Goal: Transaction & Acquisition: Purchase product/service

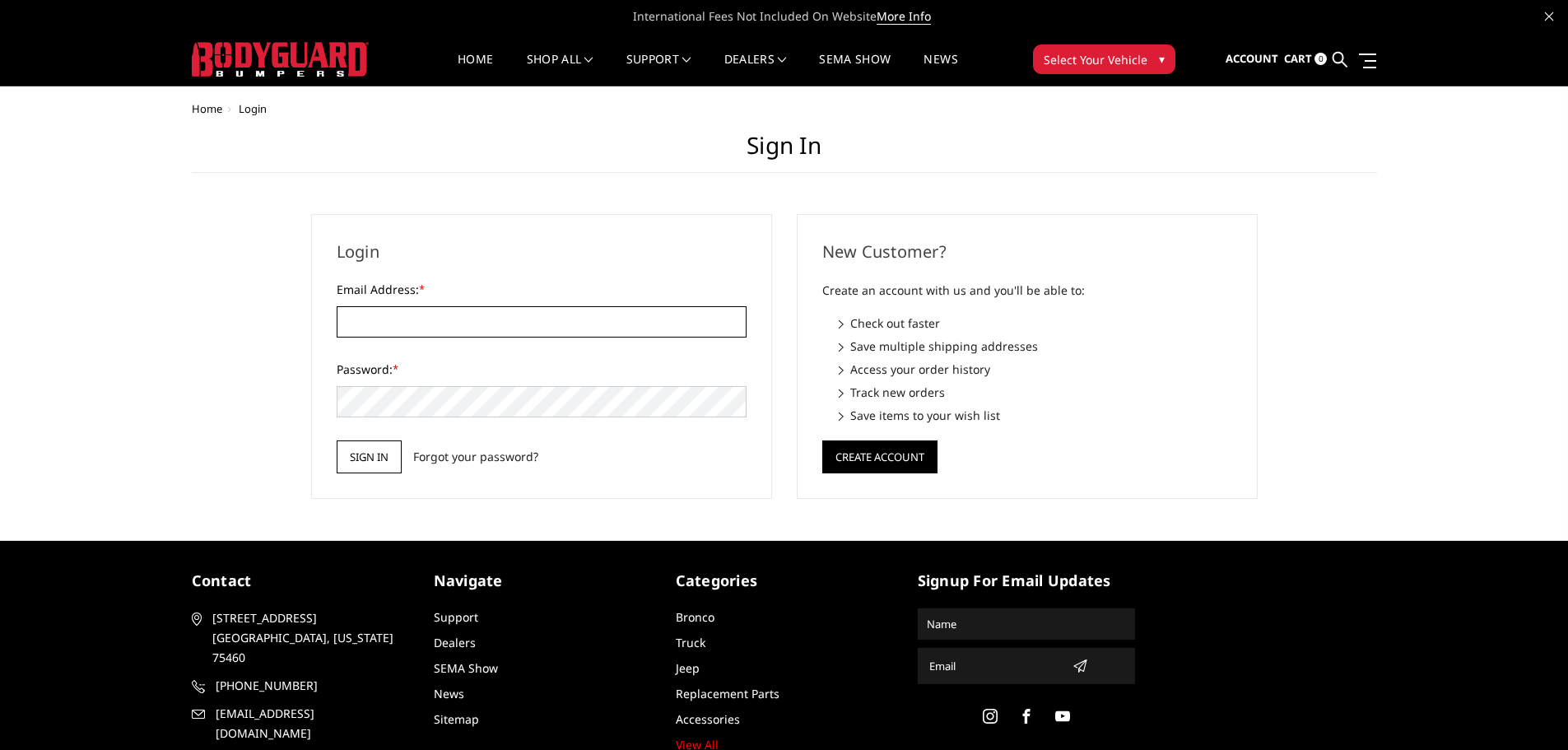
type input "JWCCPLUS@HOTMAIL.COM"
click at [383, 442] on input "Sign in" at bounding box center [369, 457] width 65 height 33
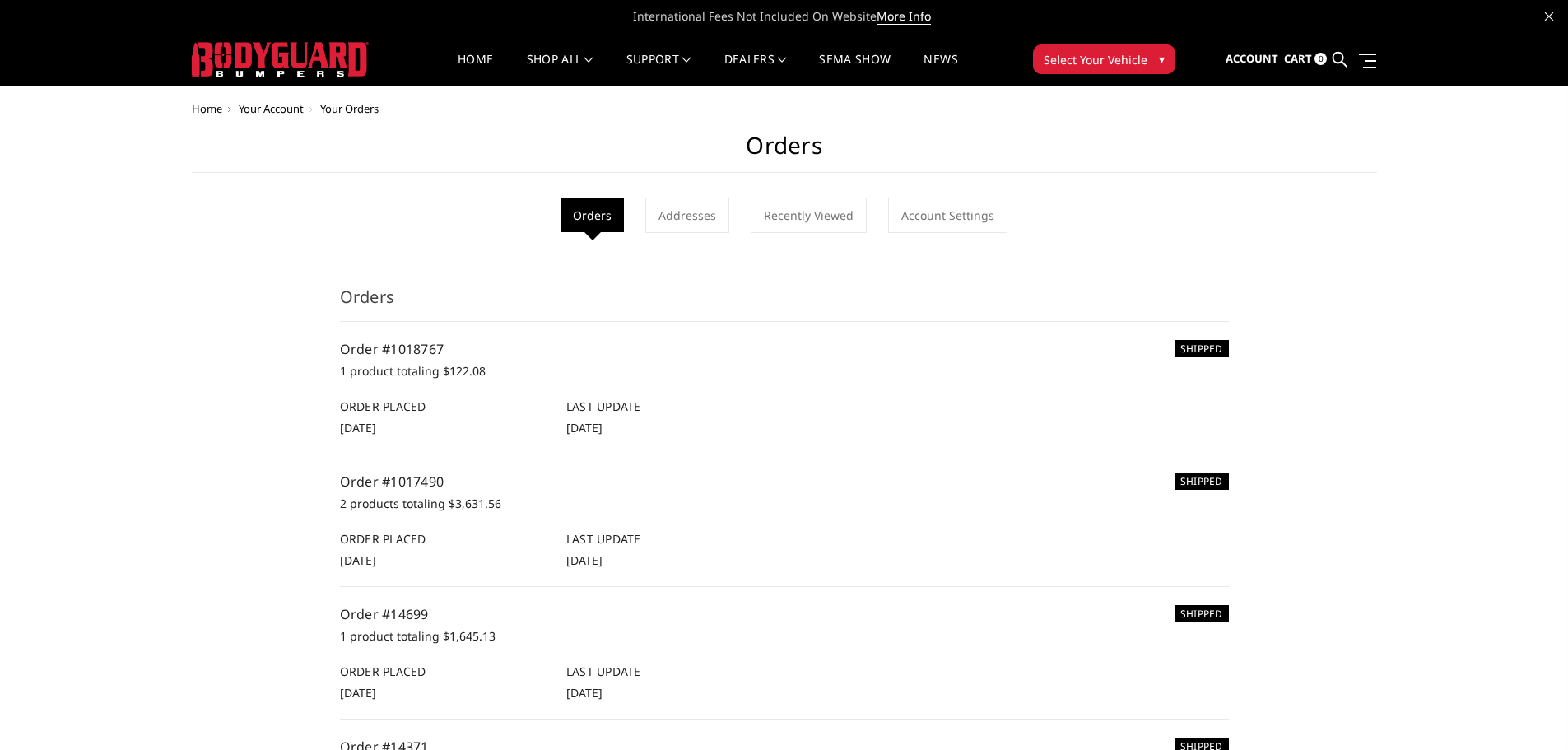
click at [276, 53] on img at bounding box center [280, 59] width 177 height 35
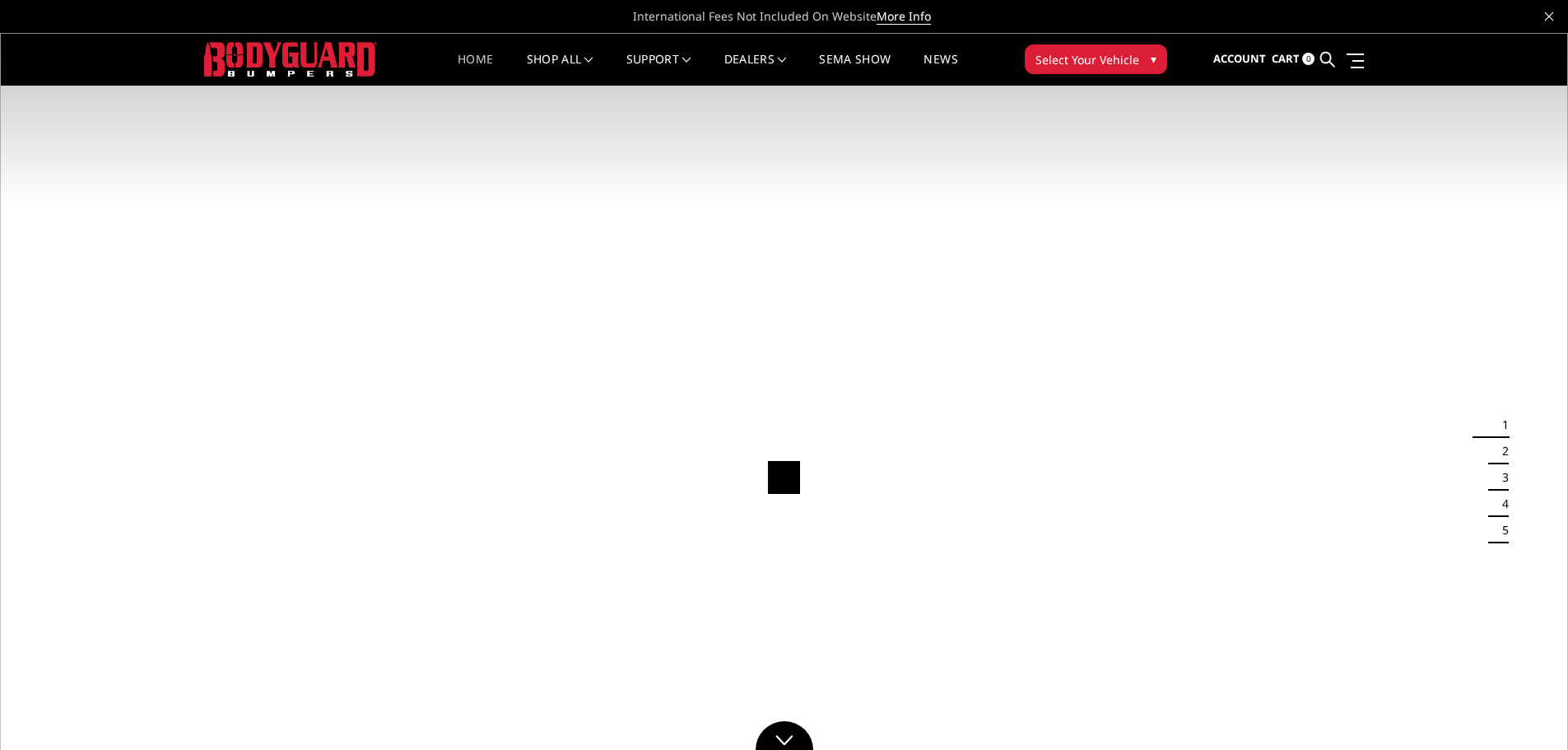
click at [1066, 71] on button "Select Your Vehicle ▾" at bounding box center [1095, 59] width 142 height 30
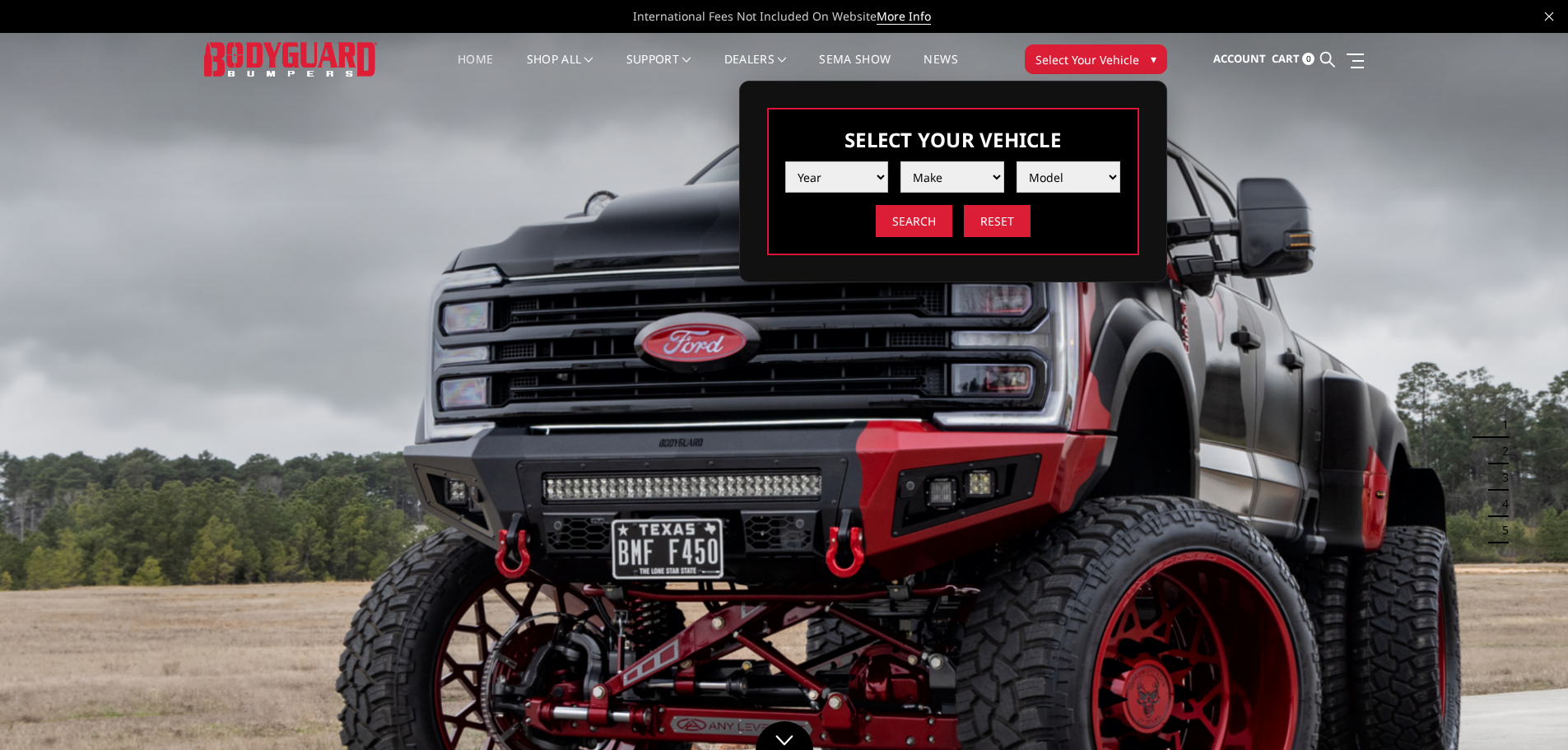
click at [813, 179] on select "Year 2025 2024 2023 2022 2021 2020 2019 2018 2017 2016 2015 2014 2013 2012 2011…" at bounding box center [836, 177] width 104 height 31
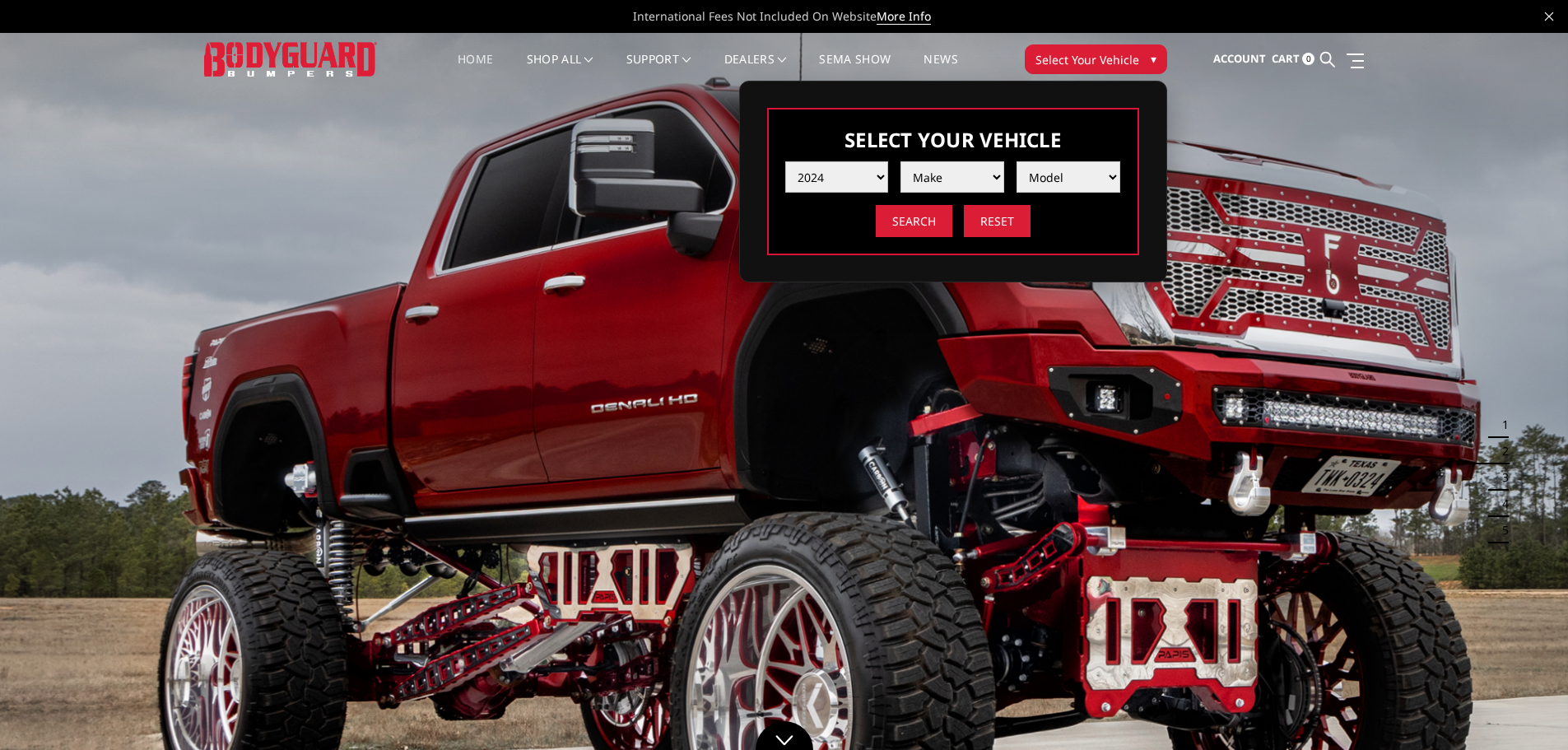
click at [785, 161] on select "Year 2025 2024 2023 2022 2021 2020 2019 2018 2017 2016 2015 2014 2013 2012 2011…" at bounding box center [836, 177] width 104 height 31
click at [860, 174] on select "Year 2025 2024 2023 2022 2021 2020 2019 2018 2017 2016 2015 2014 2013 2012 2011…" at bounding box center [836, 177] width 104 height 31
select select "yr_2025"
click at [785, 161] on select "Year 2025 2024 2023 2022 2021 2020 2019 2018 2017 2016 2015 2014 2013 2012 2011…" at bounding box center [836, 177] width 104 height 31
click at [937, 167] on select "Make Chevrolet Ford GMC Ram Toyota" at bounding box center [951, 177] width 104 height 31
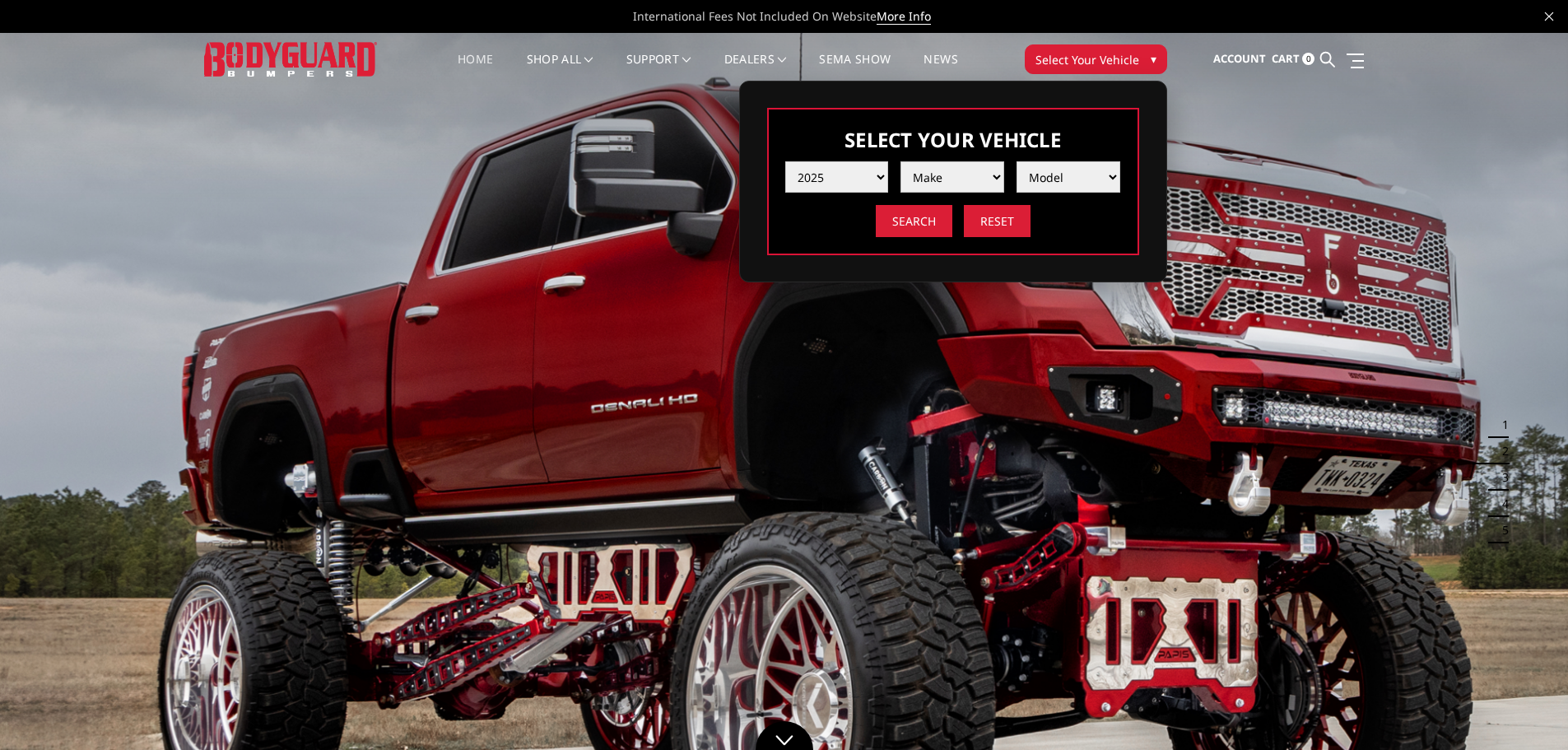
select select "mk_ram"
click at [900, 161] on select "Make Chevrolet Ford GMC Ram Toyota" at bounding box center [951, 177] width 104 height 31
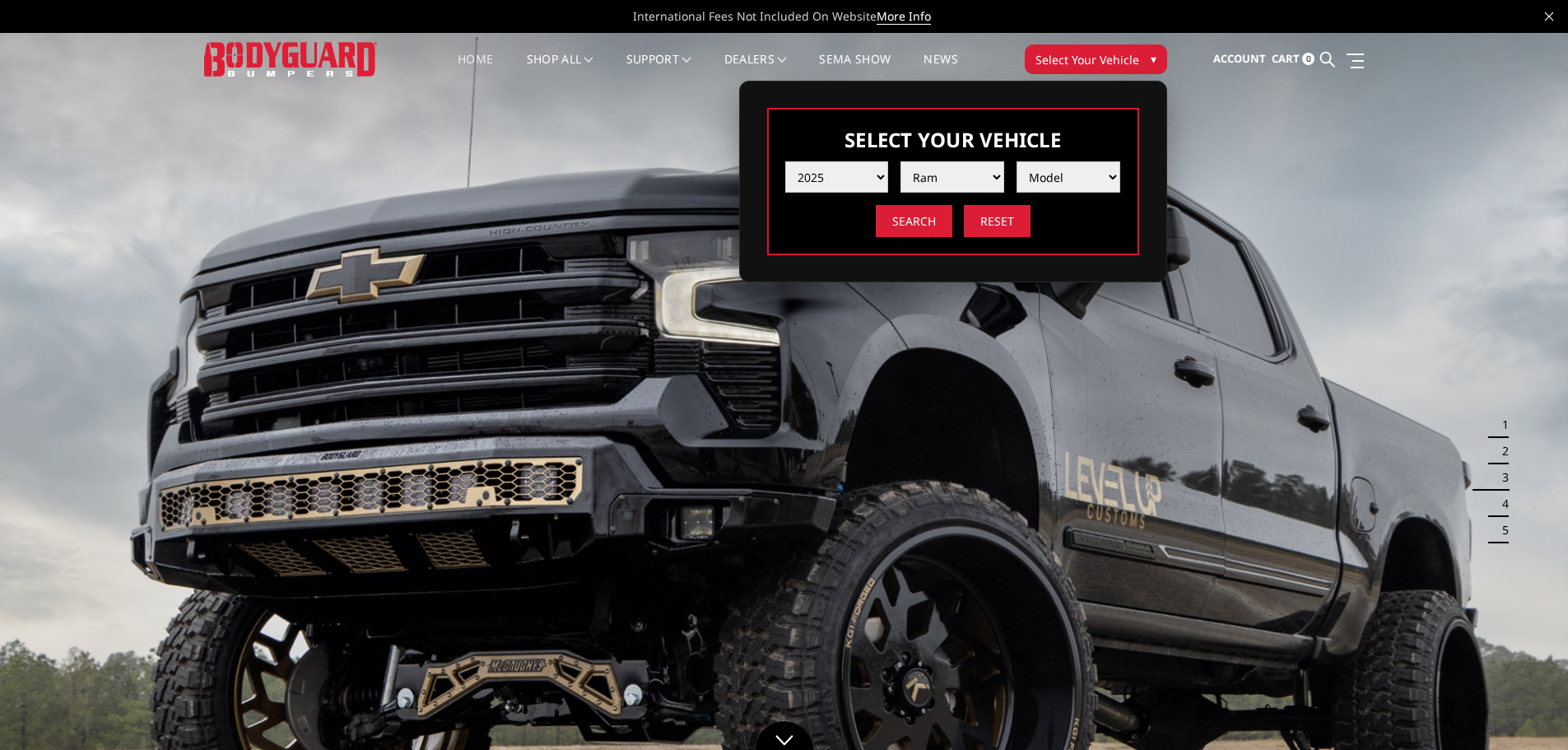
click at [1071, 169] on select "Model 1500 6-Lug 1500 Rebel 2500 / 3500 4500 / 5500 RHO" at bounding box center [1068, 177] width 104 height 31
select select "md_2500-3500"
click at [1017, 161] on select "Model 1500 6-Lug 1500 Rebel 2500 / 3500 4500 / 5500 RHO" at bounding box center [1068, 177] width 104 height 31
click at [917, 227] on input "Search" at bounding box center [914, 221] width 77 height 32
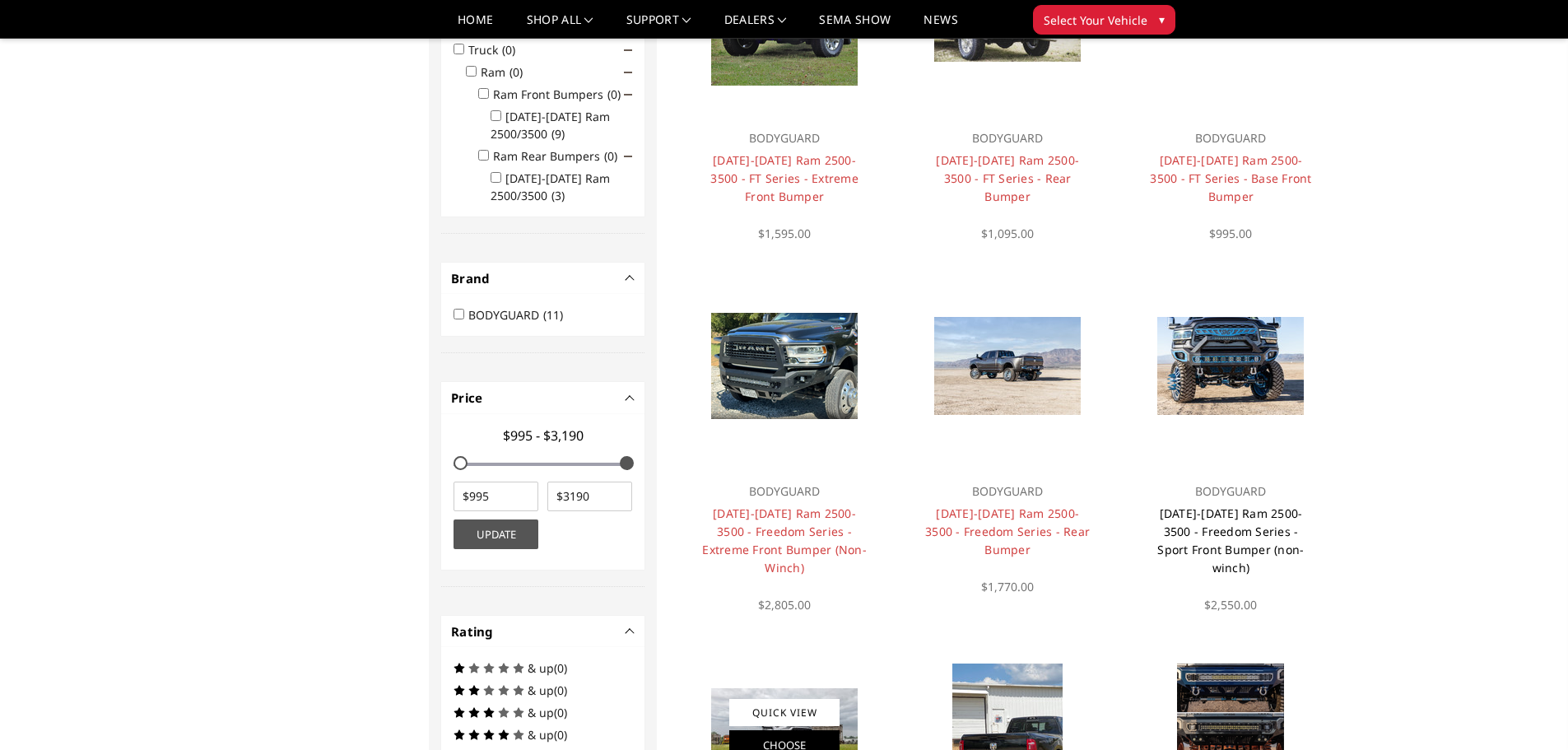
scroll to position [50, 0]
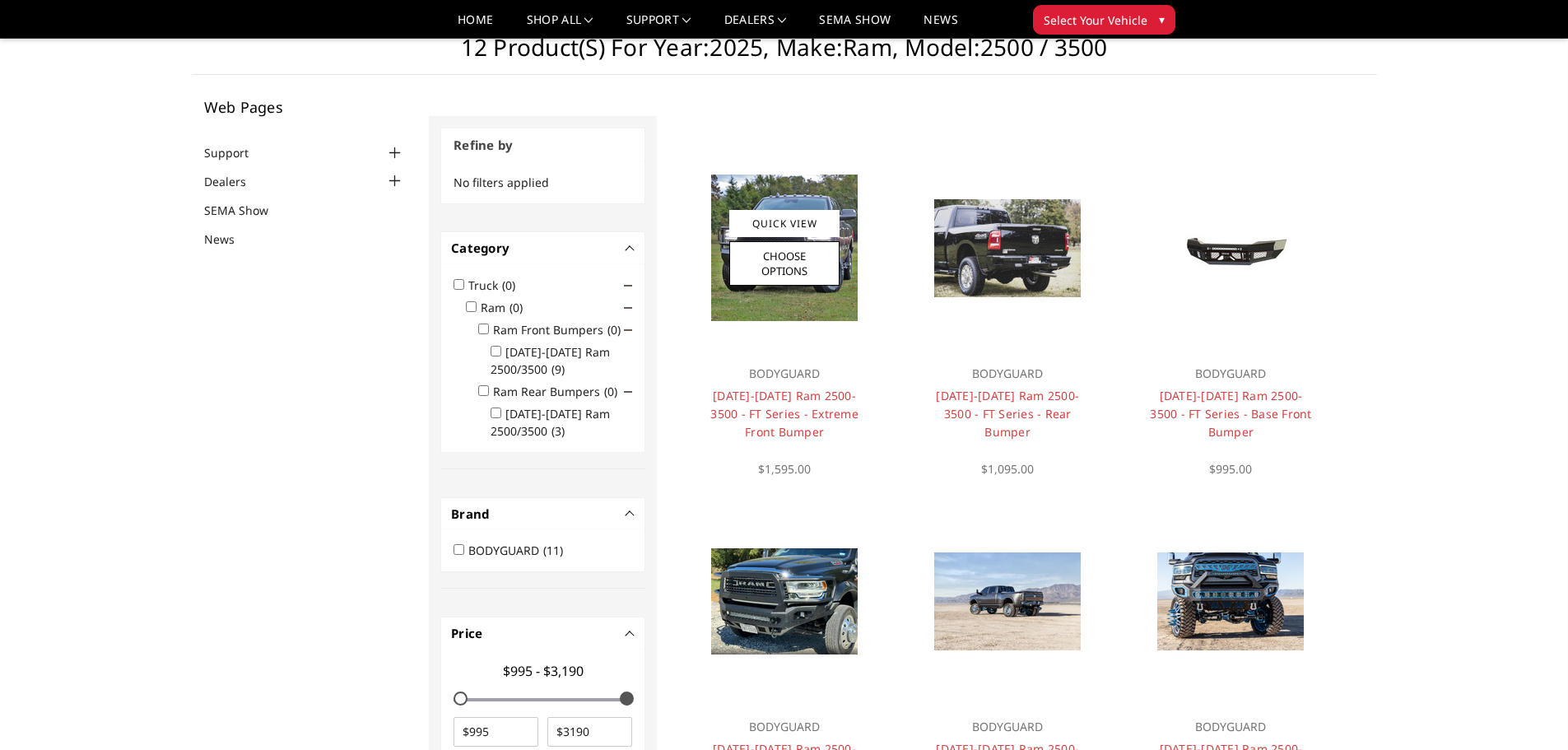
click at [854, 283] on img at bounding box center [784, 248] width 147 height 147
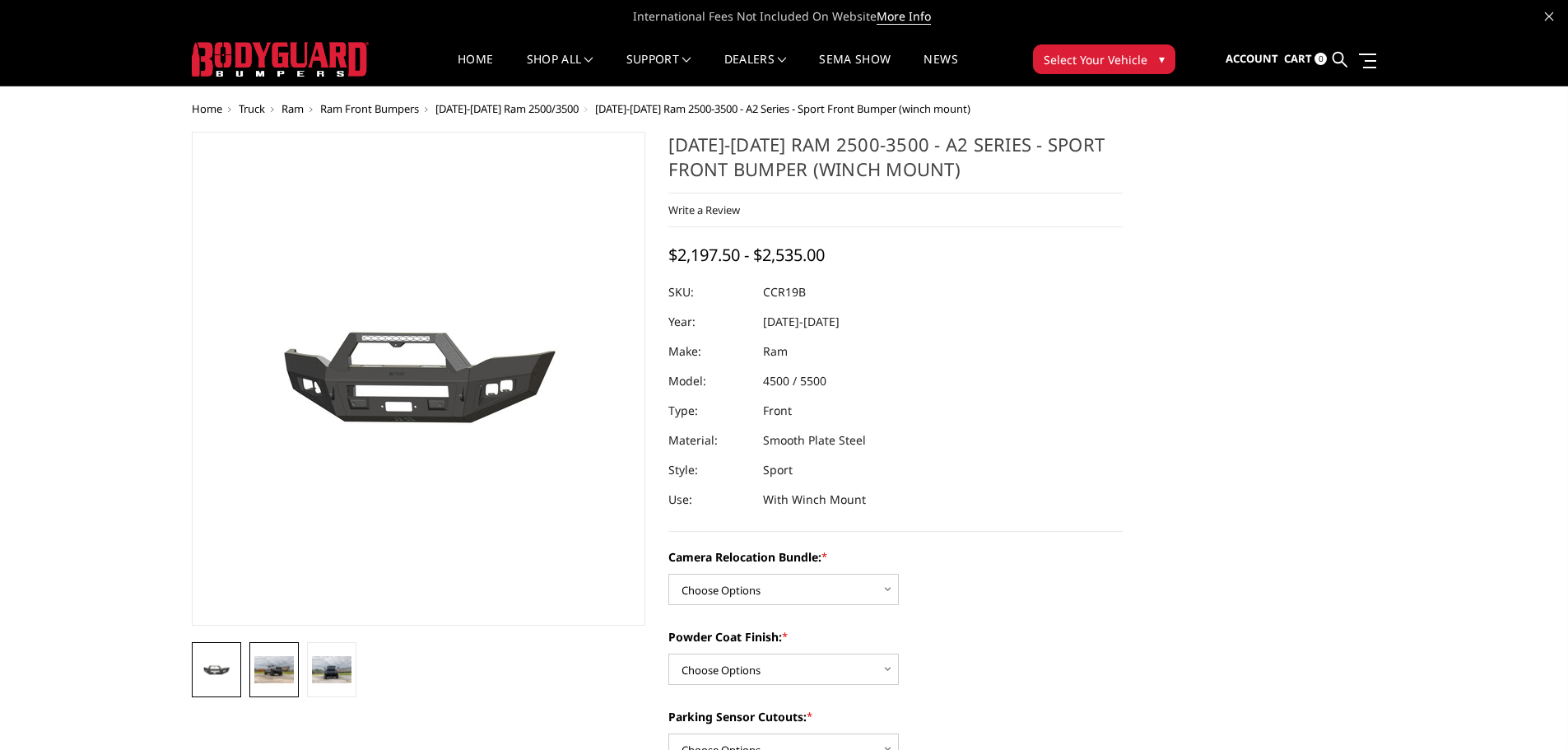
click at [273, 666] on img at bounding box center [274, 669] width 39 height 26
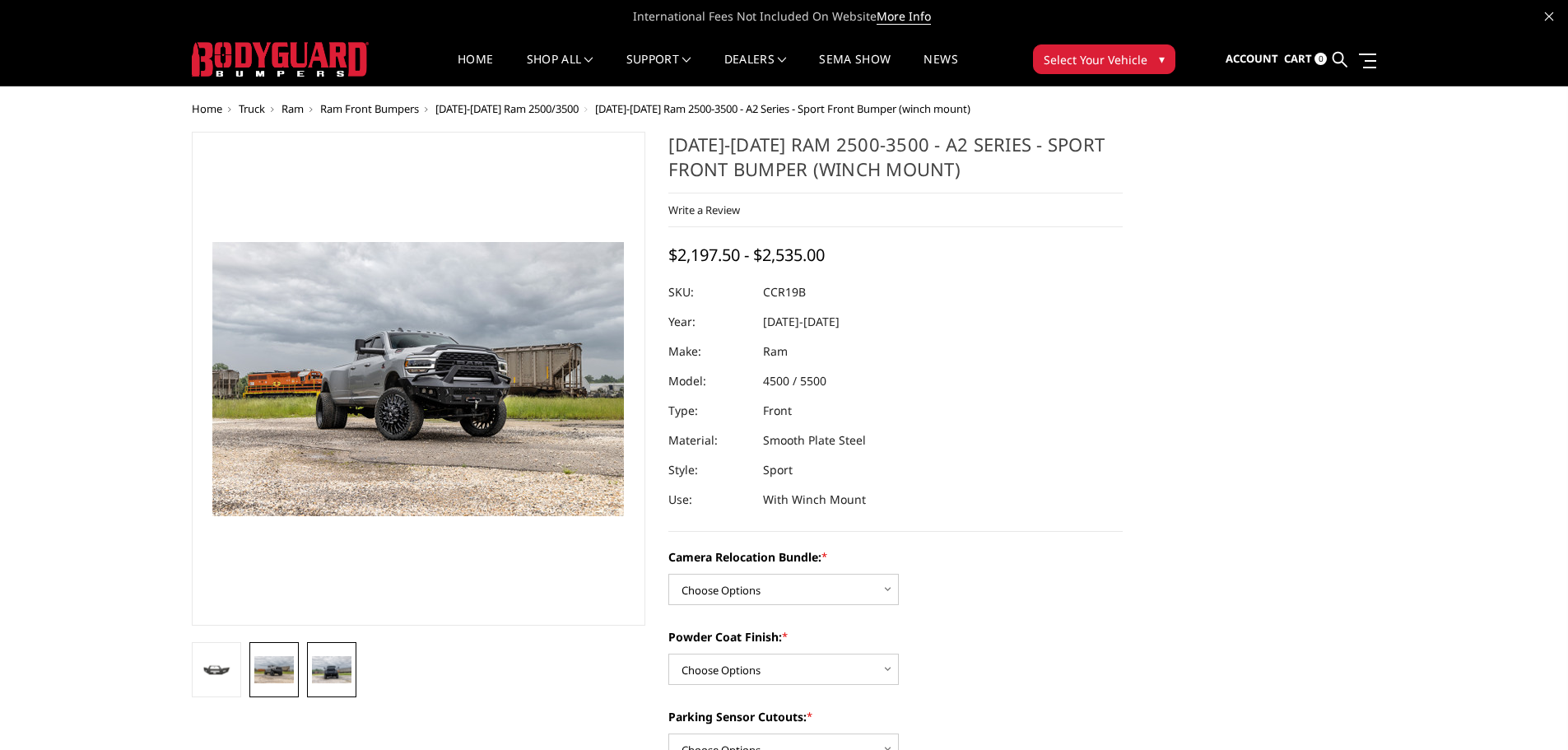
click at [314, 665] on img at bounding box center [331, 669] width 39 height 26
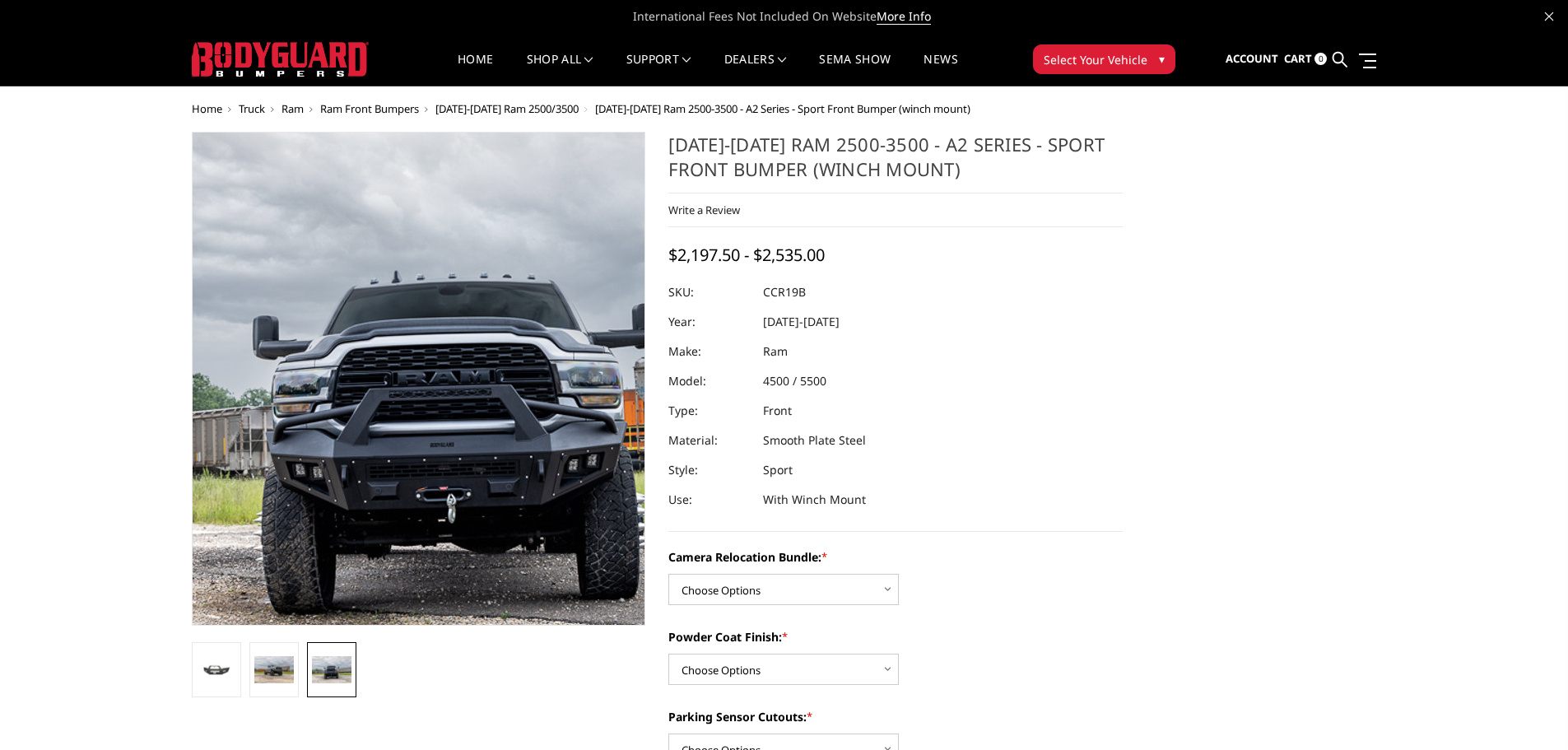
click at [386, 376] on img at bounding box center [461, 380] width 1053 height 703
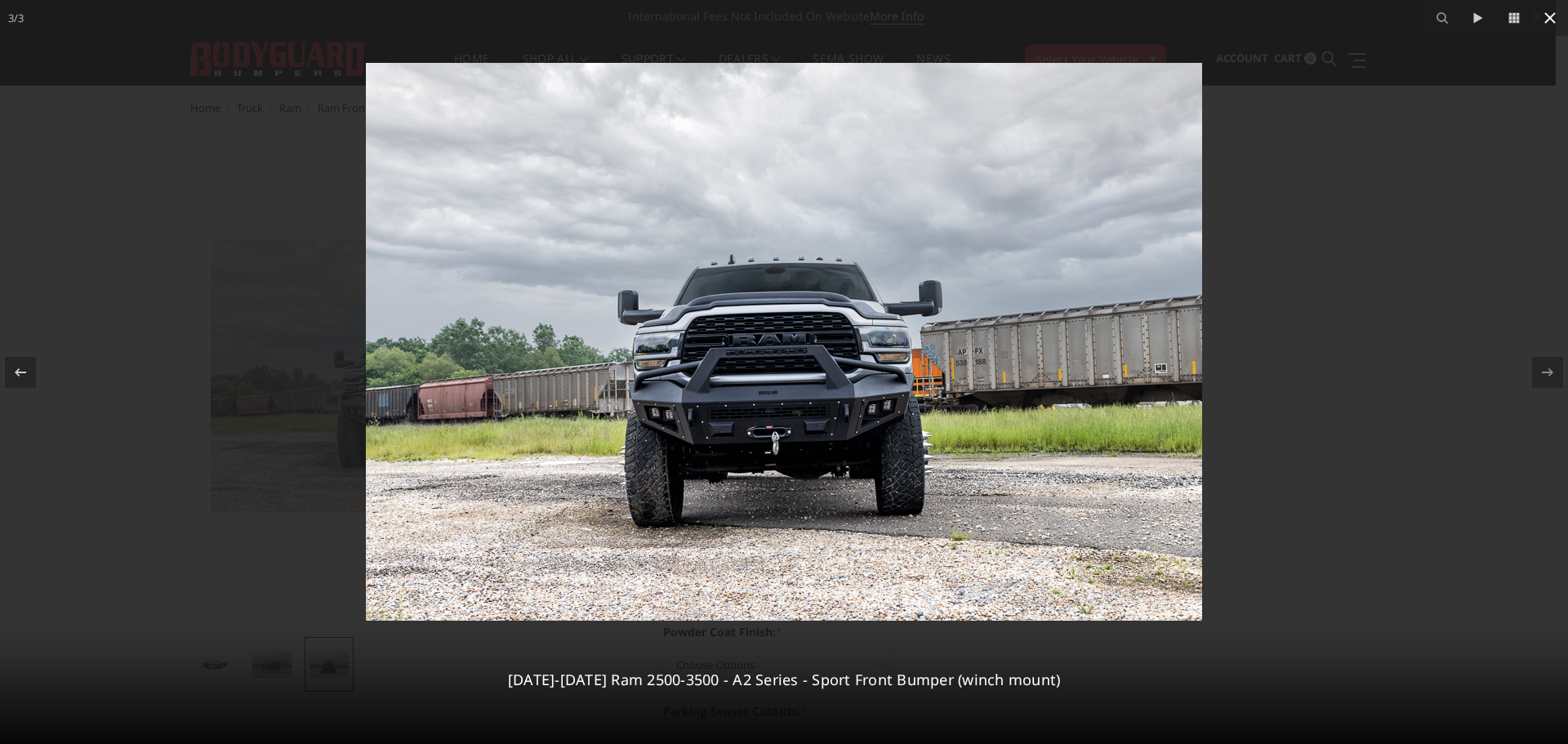
click at [1555, 19] on icon at bounding box center [1550, 17] width 20 height 20
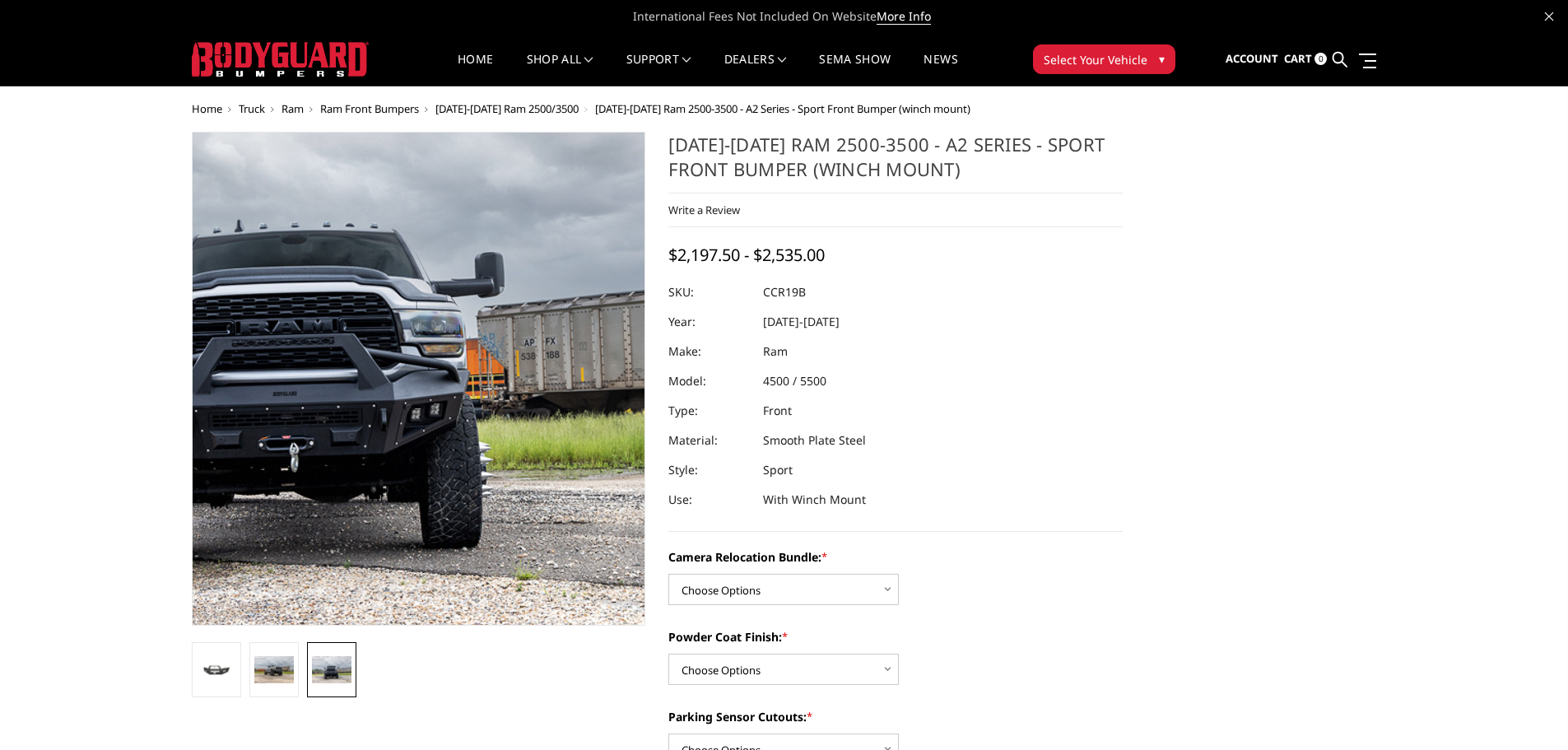
scroll to position [82, 0]
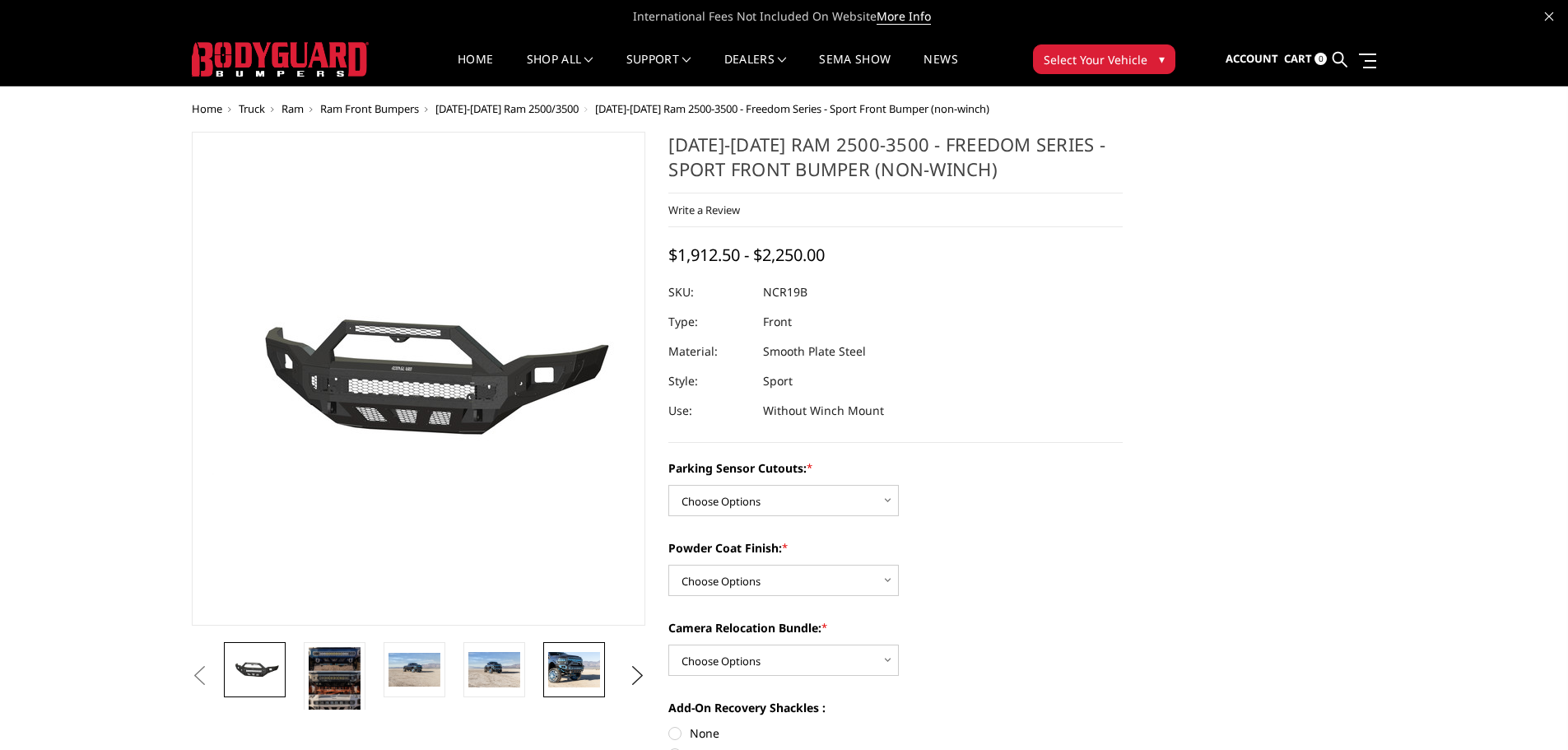
click at [556, 673] on img at bounding box center [574, 669] width 51 height 35
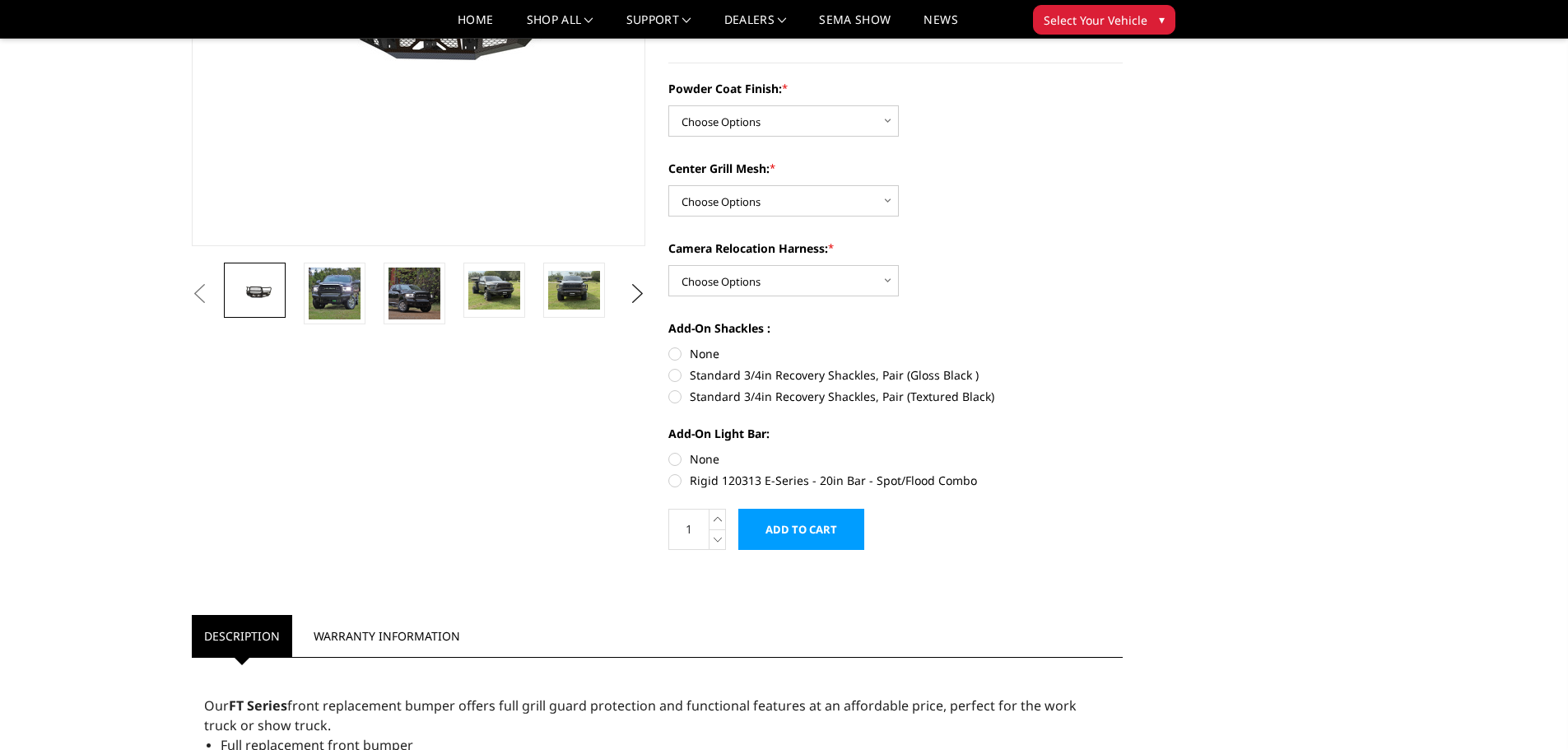
scroll to position [82, 0]
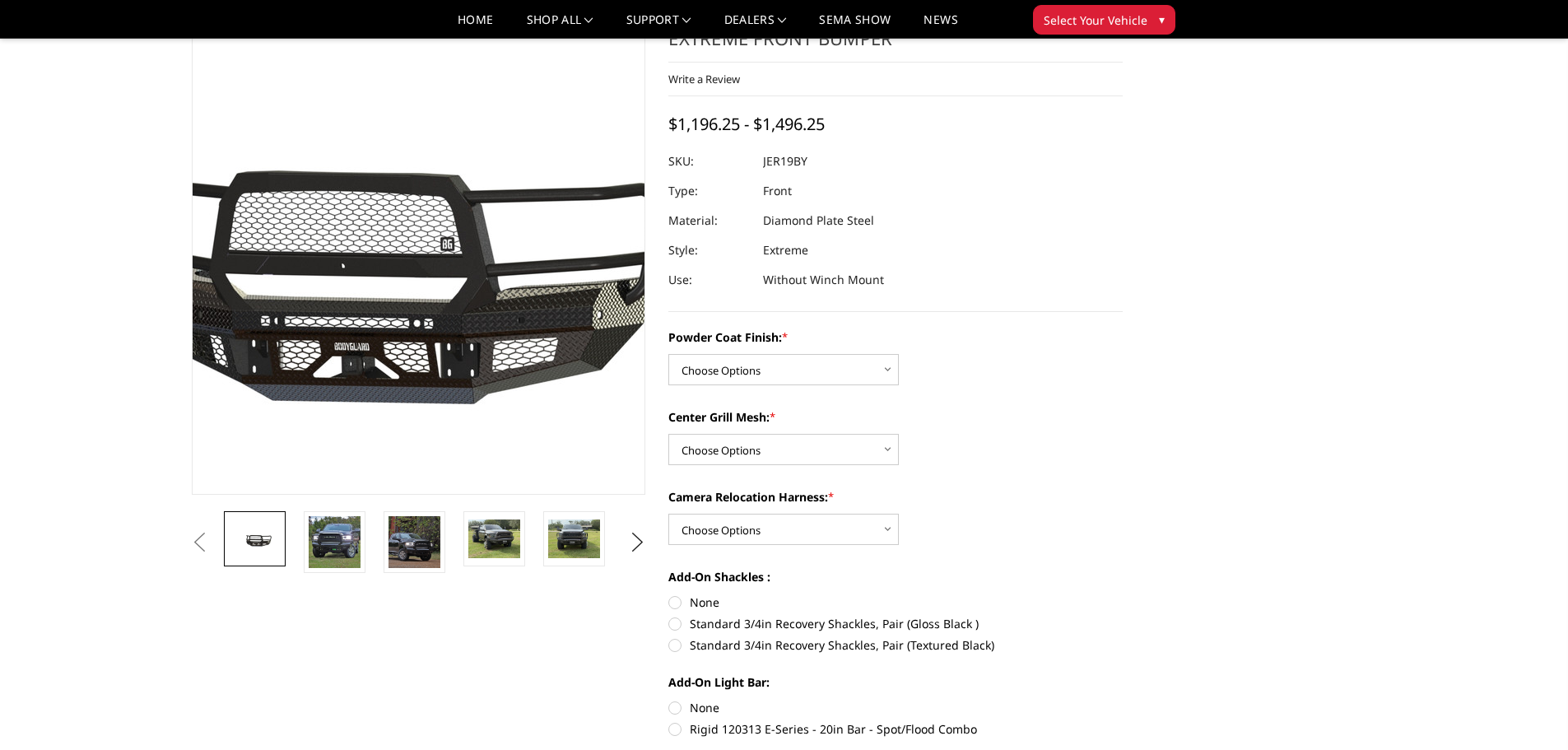
click at [488, 276] on img at bounding box center [328, 249] width 1053 height 493
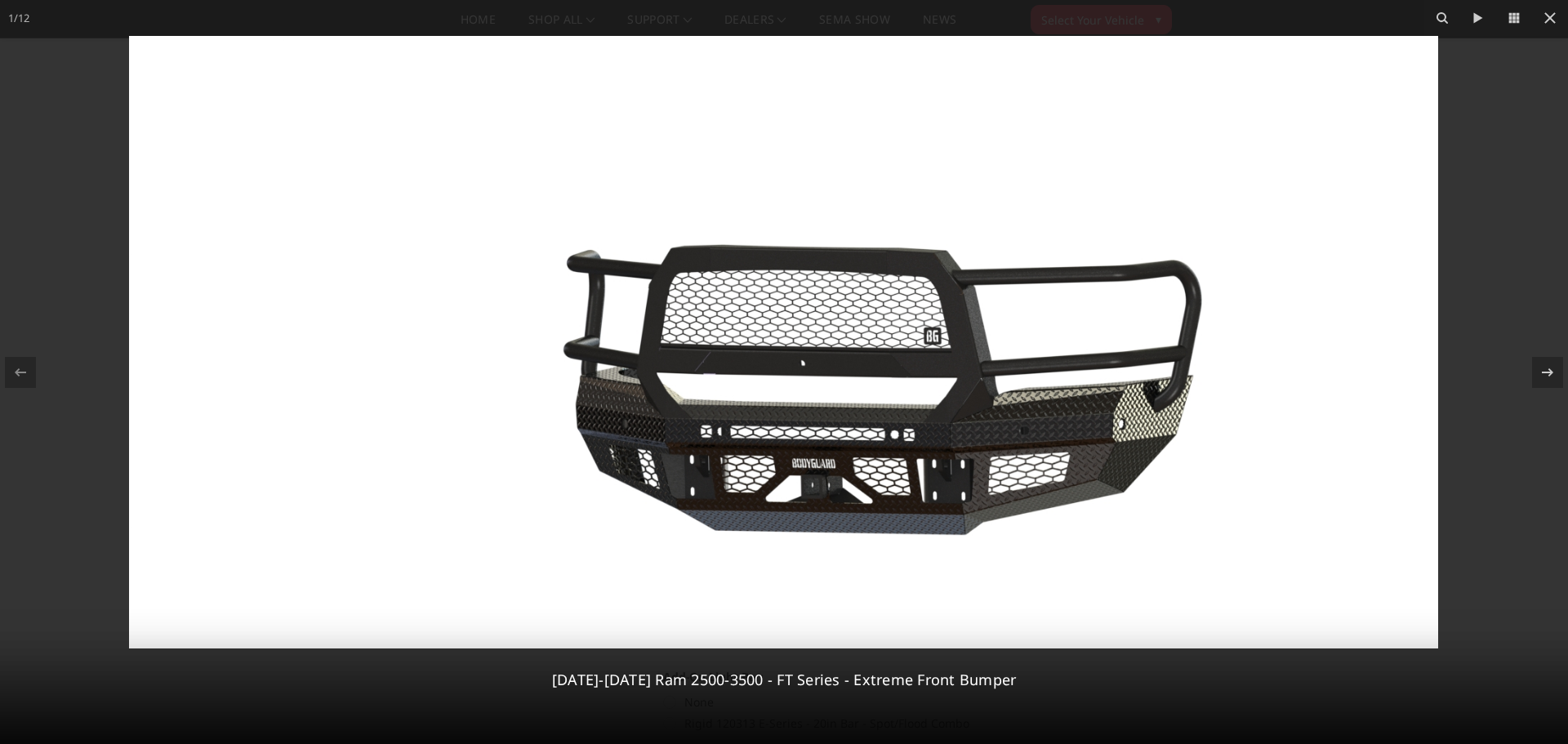
click at [1527, 93] on div at bounding box center [784, 372] width 1568 height 744
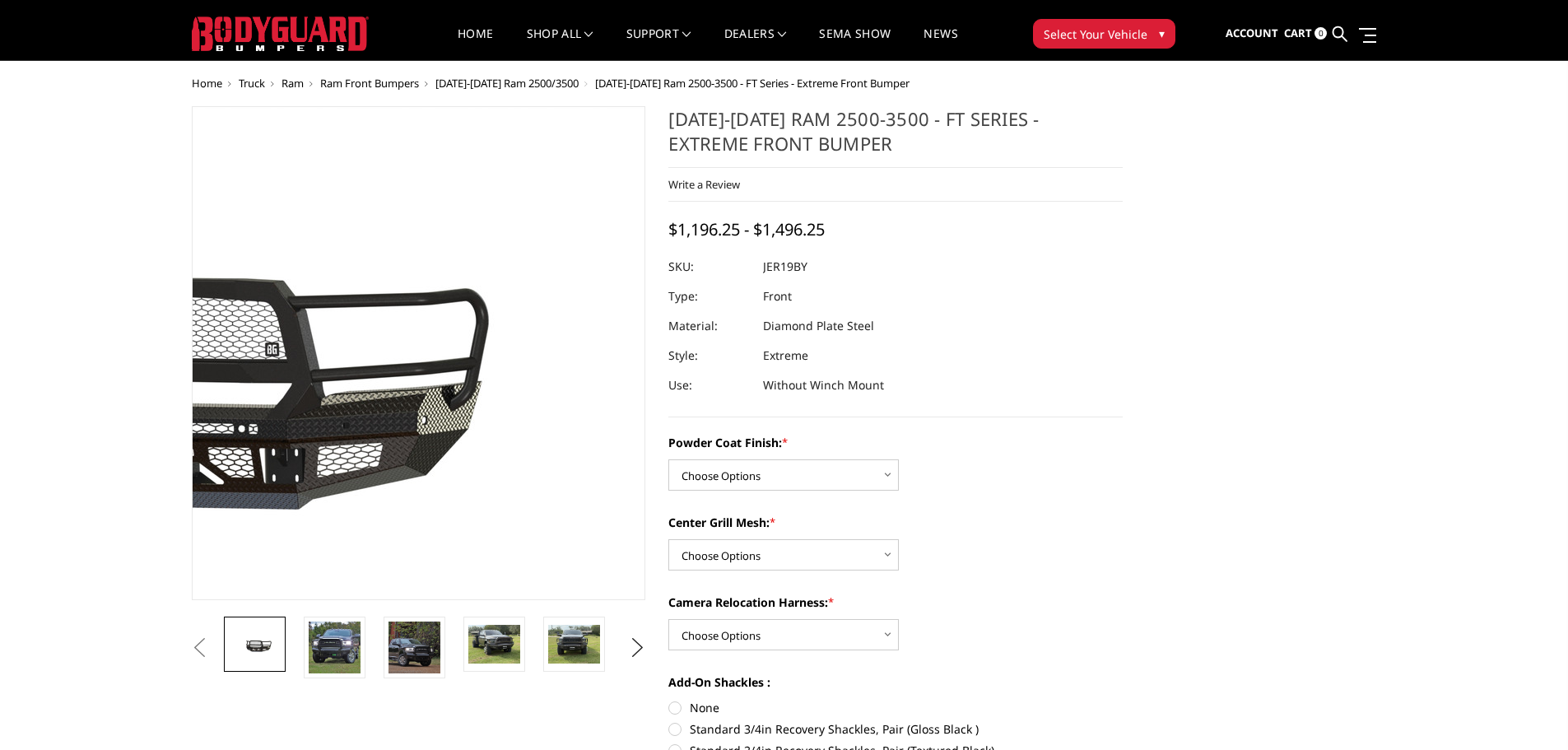
scroll to position [0, 0]
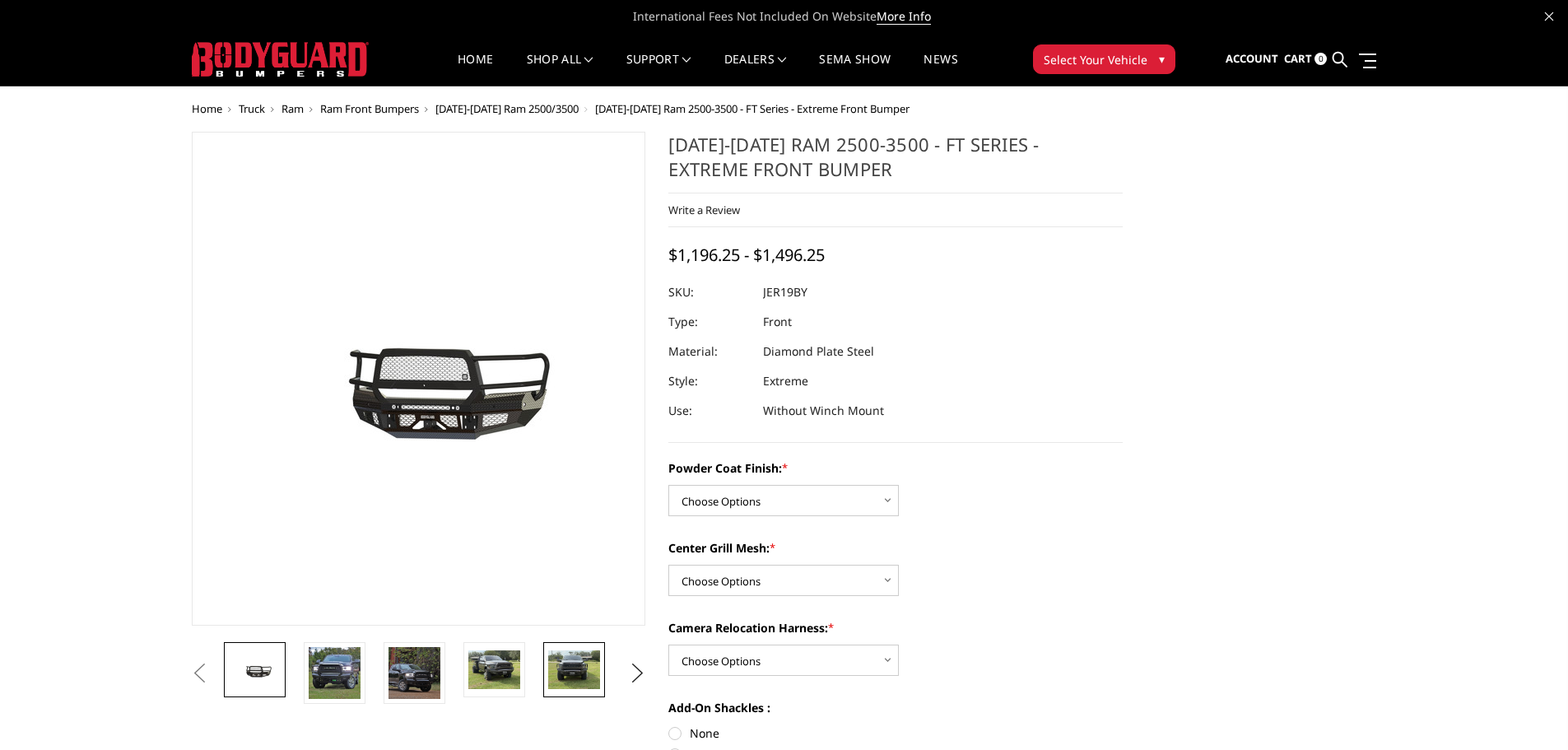
click at [563, 659] on img at bounding box center [574, 670] width 51 height 38
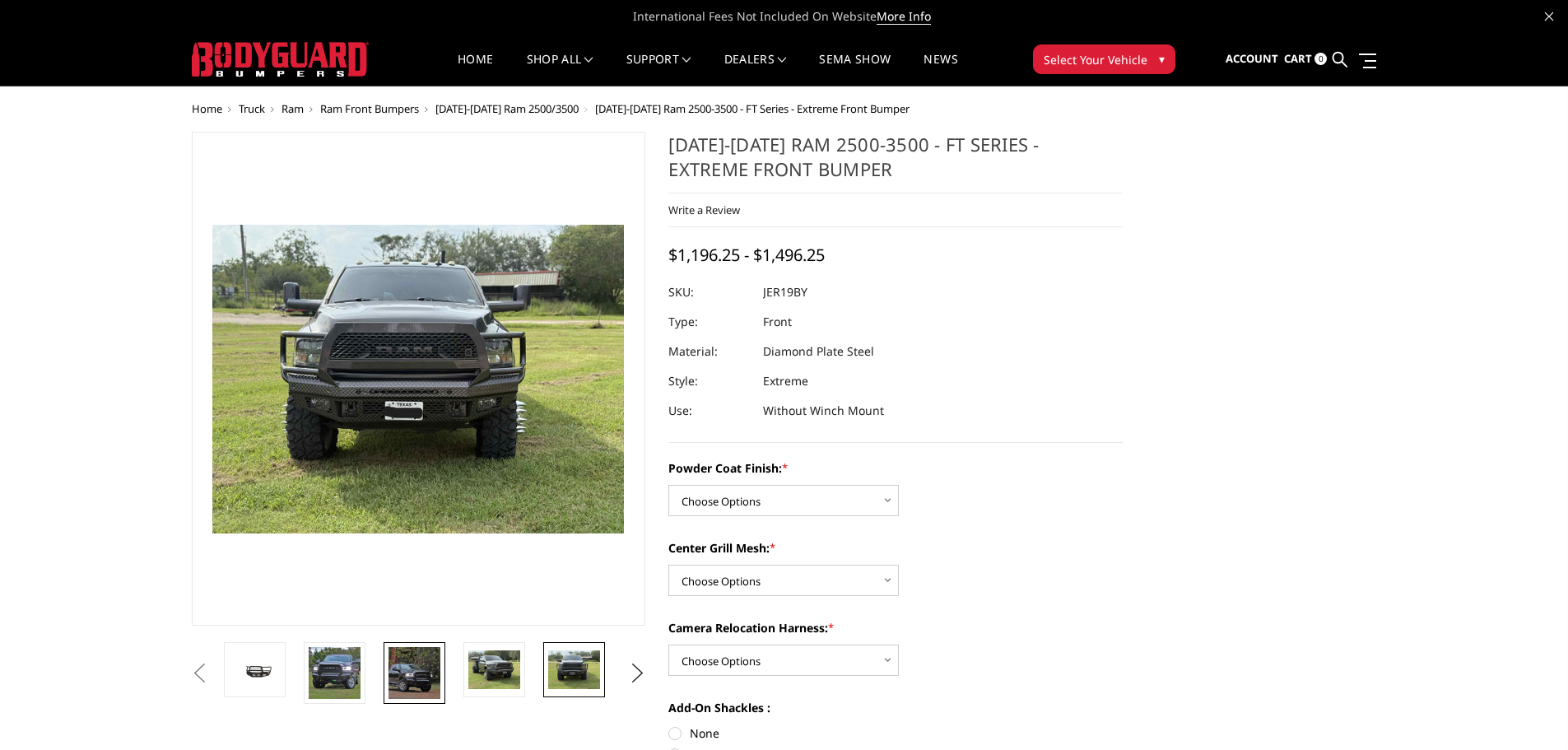
click at [425, 679] on img at bounding box center [413, 672] width 51 height 51
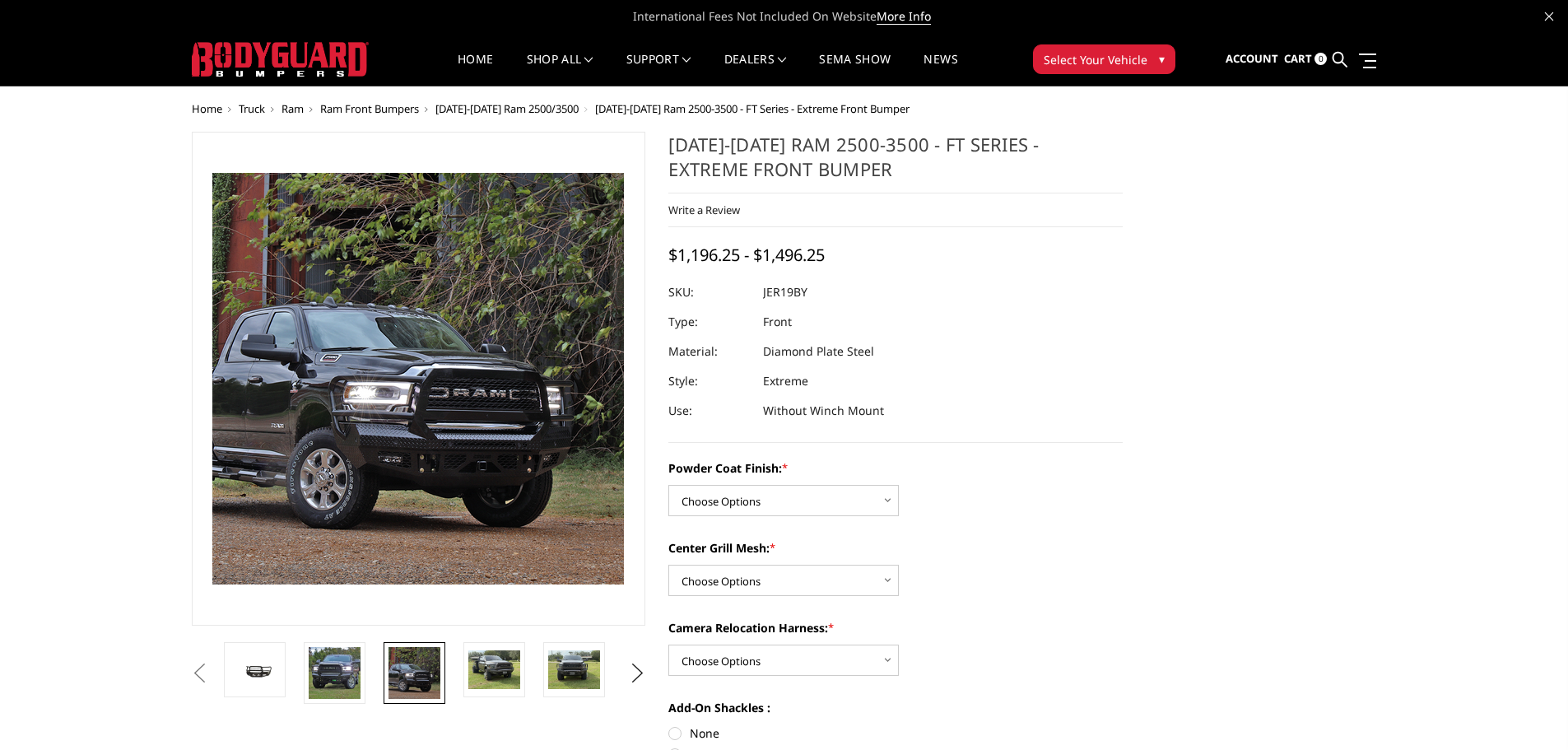
click at [463, 417] on img at bounding box center [359, 337] width 1053 height 1053
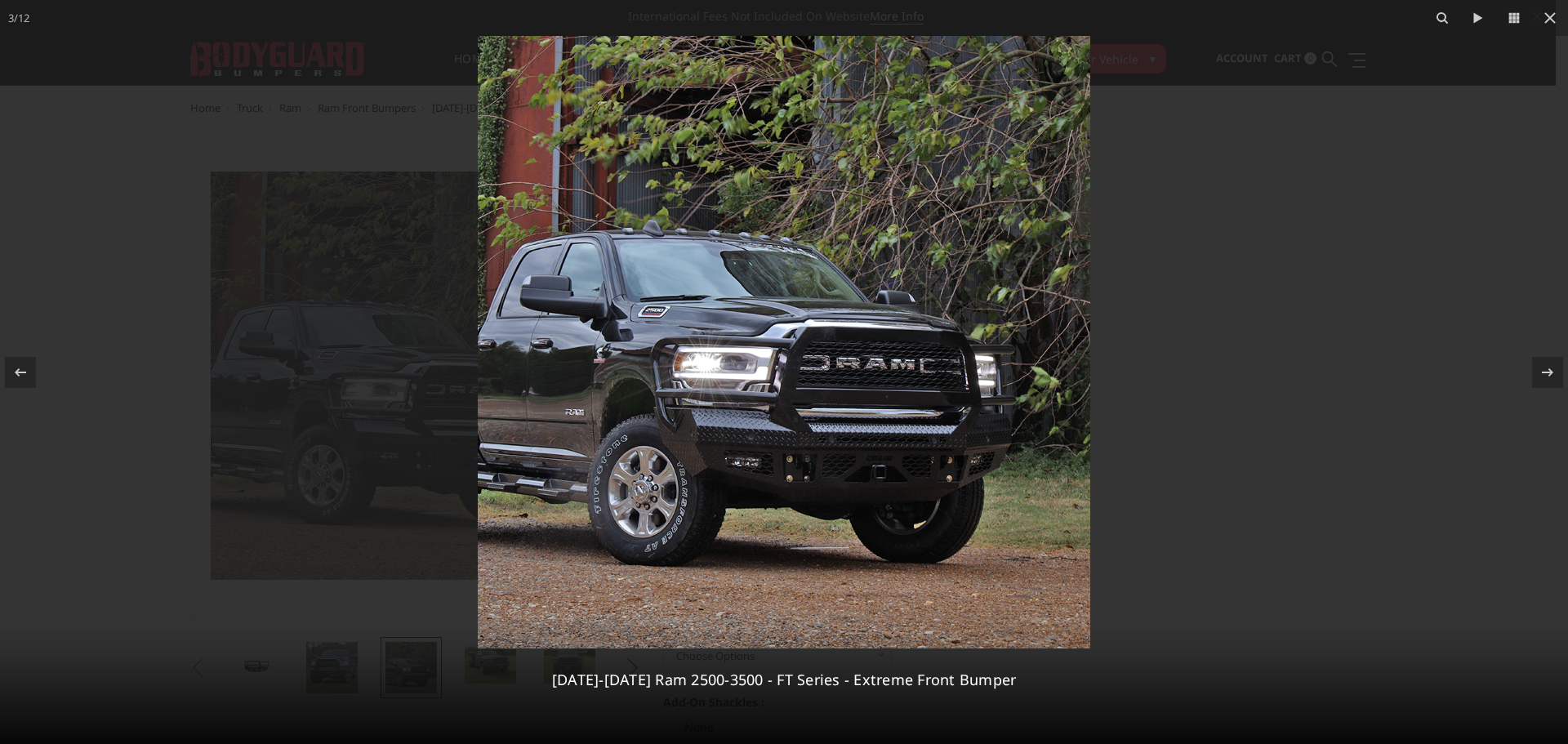
click at [1253, 304] on div at bounding box center [784, 372] width 1568 height 744
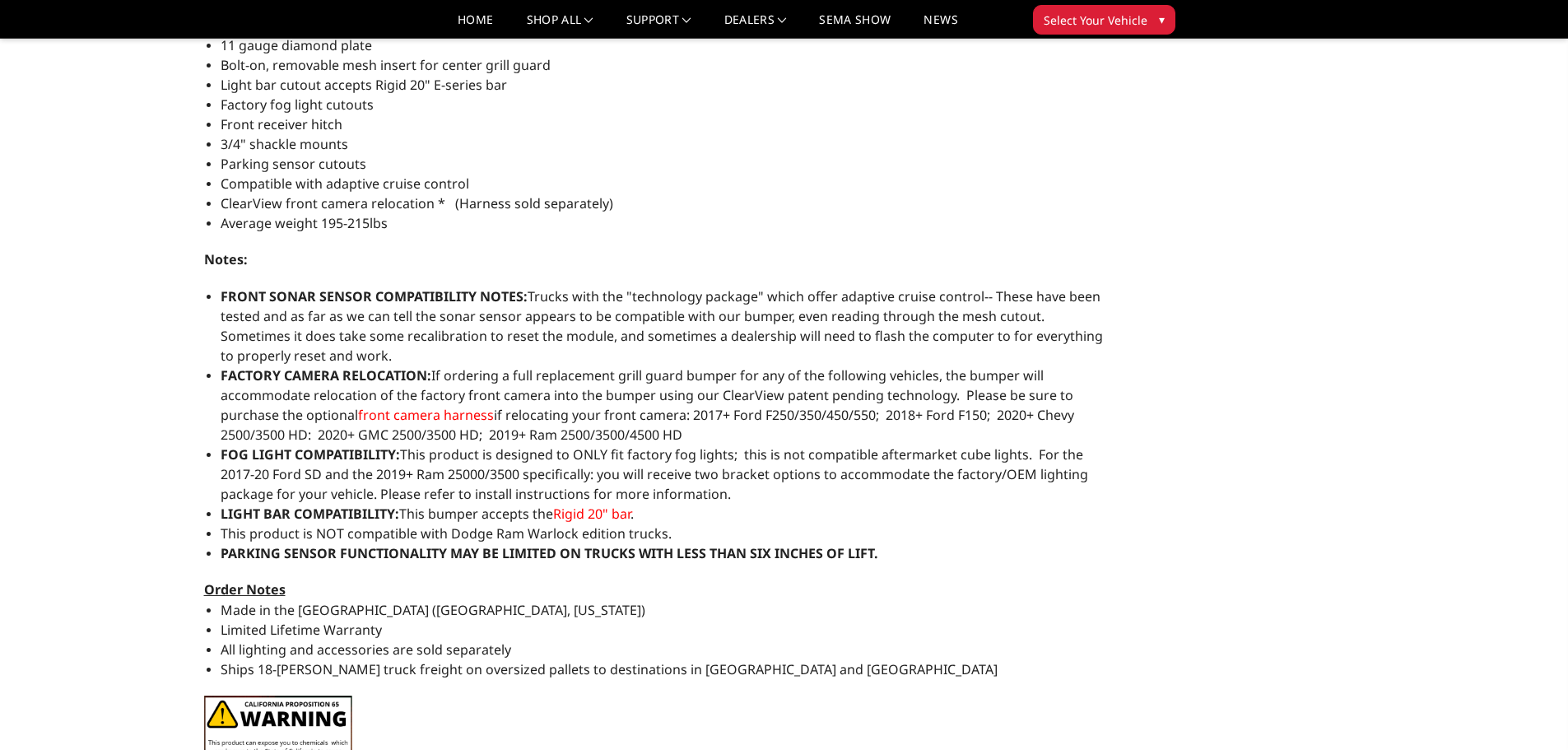
scroll to position [412, 0]
